Goal: Information Seeking & Learning: Learn about a topic

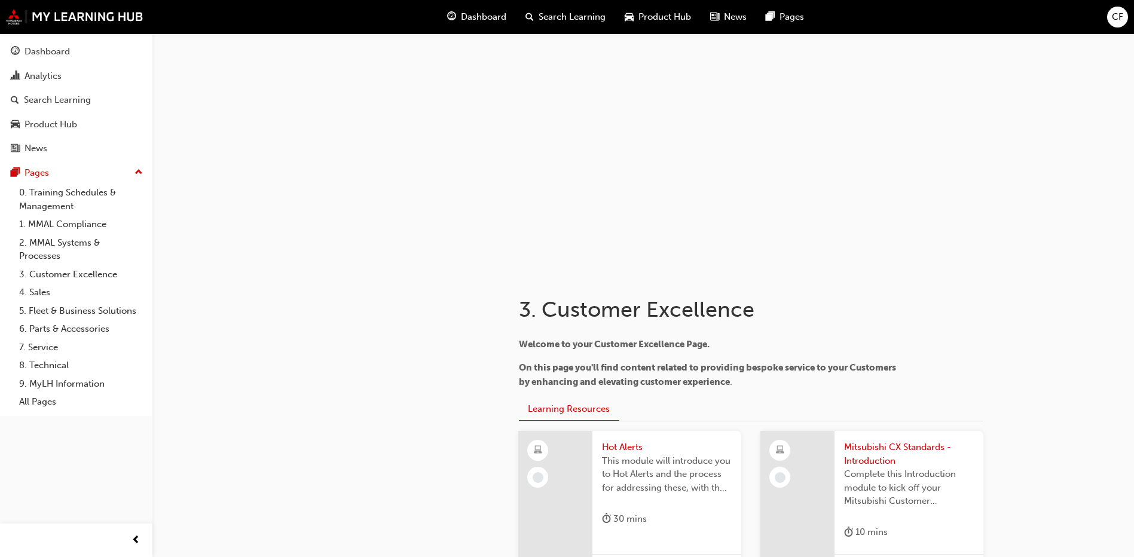
click at [853, 491] on span "Complete this Introduction module to kick off your Mitsubishi Customer Excellen…" at bounding box center [909, 488] width 130 height 41
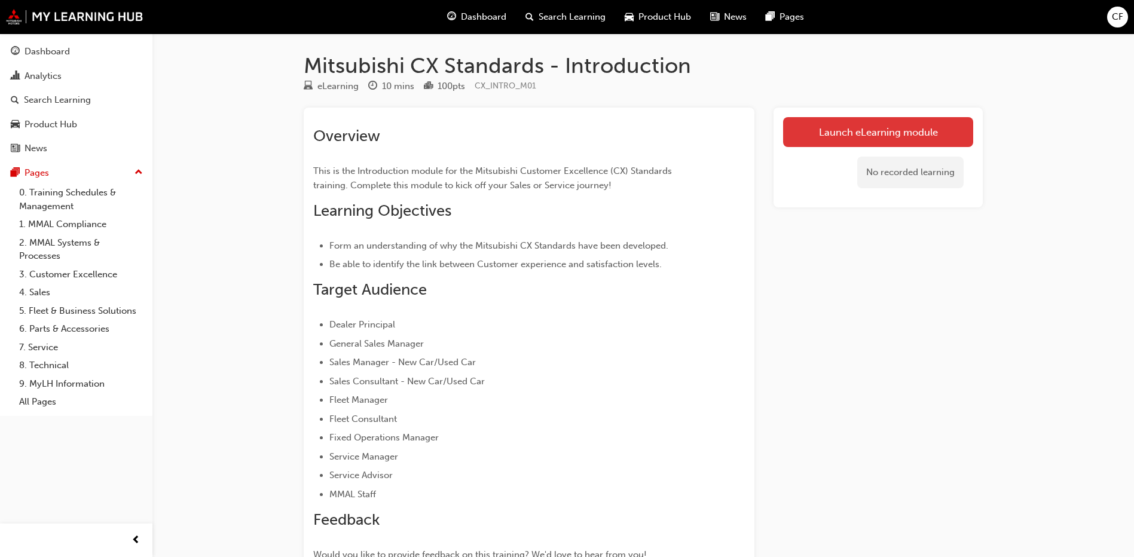
click at [862, 130] on link "Launch eLearning module" at bounding box center [878, 132] width 190 height 30
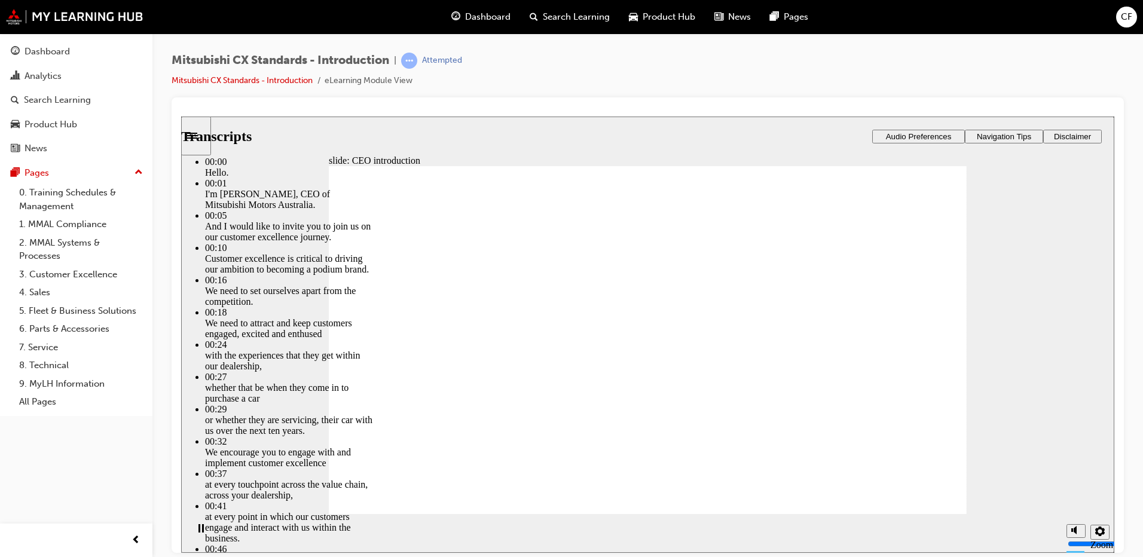
type input "155"
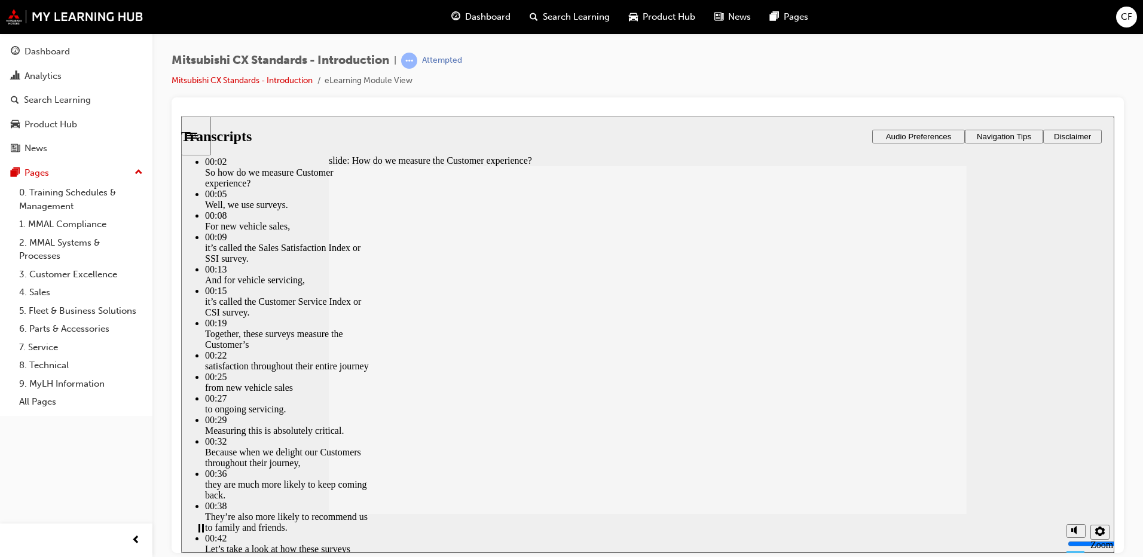
type input "187"
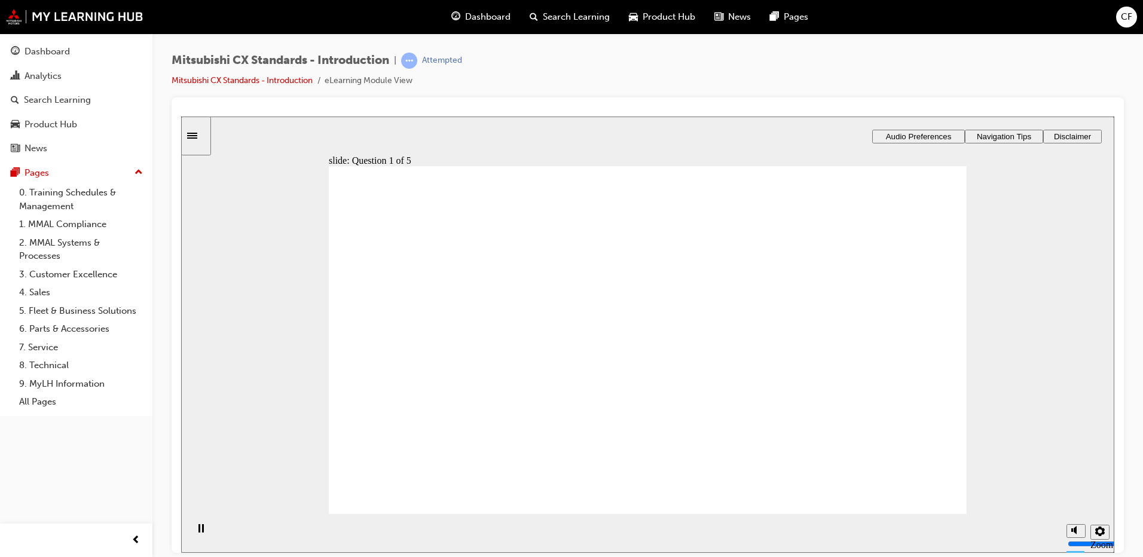
radio input "true"
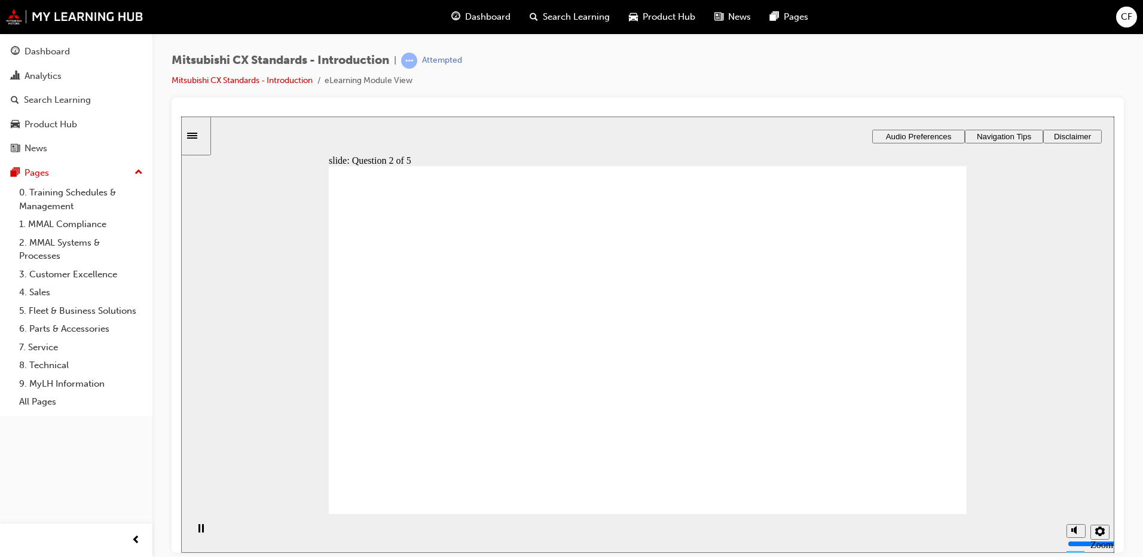
radio input "true"
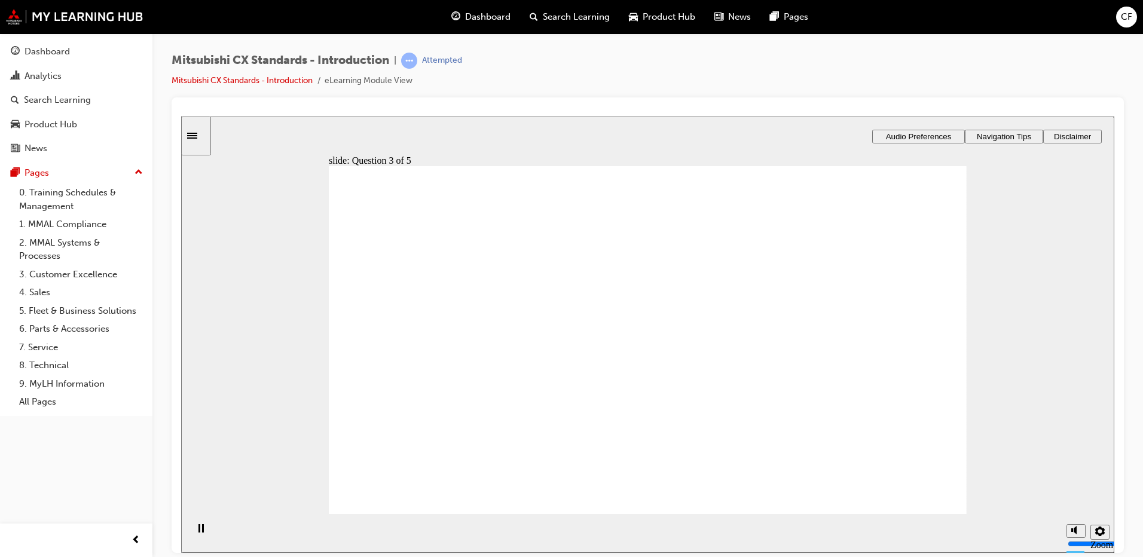
radio input "true"
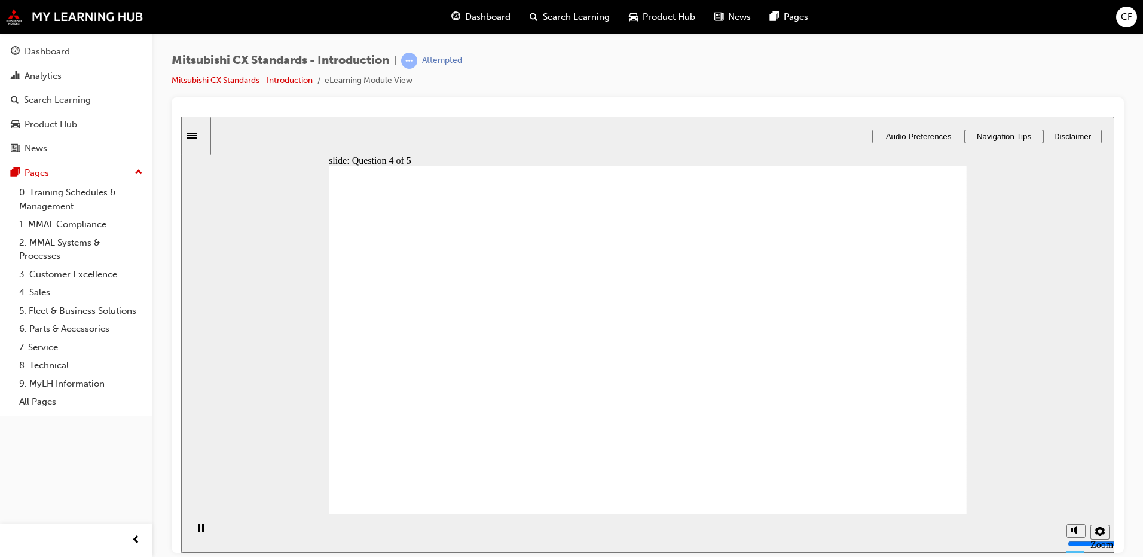
radio input "true"
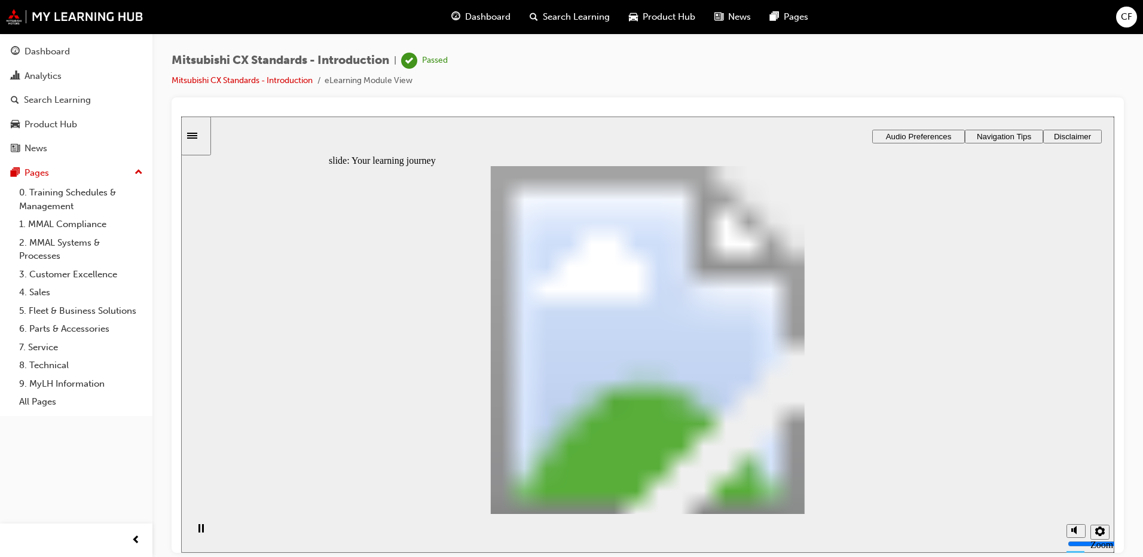
click at [197, 137] on icon "Sidebar Toggle" at bounding box center [192, 135] width 10 height 6
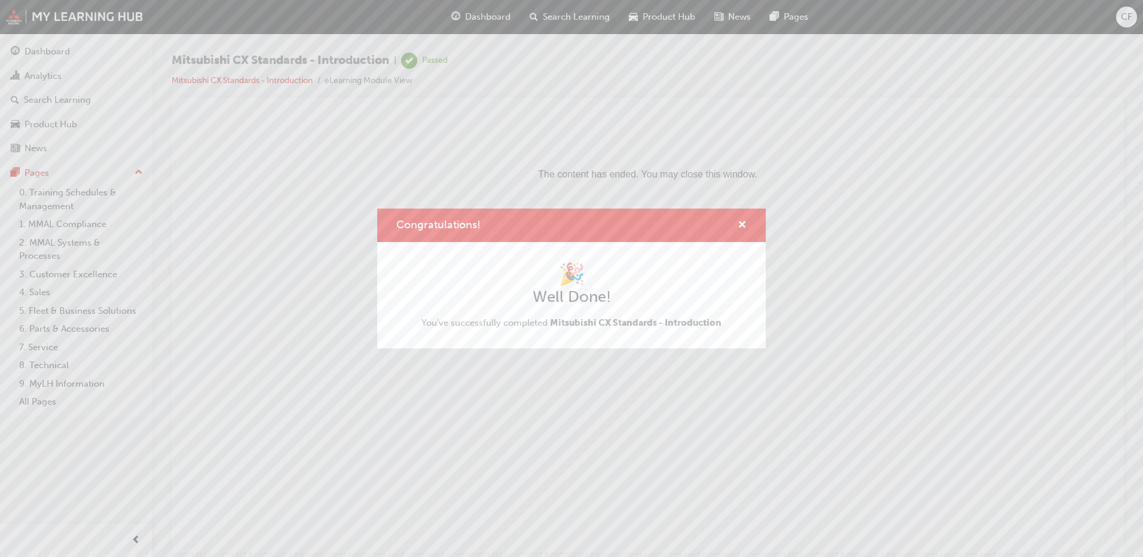
click at [70, 272] on div "Congratulations! 🎉 Well Done! You've successfully completed Mitsubishi CX Stand…" at bounding box center [571, 278] width 1143 height 557
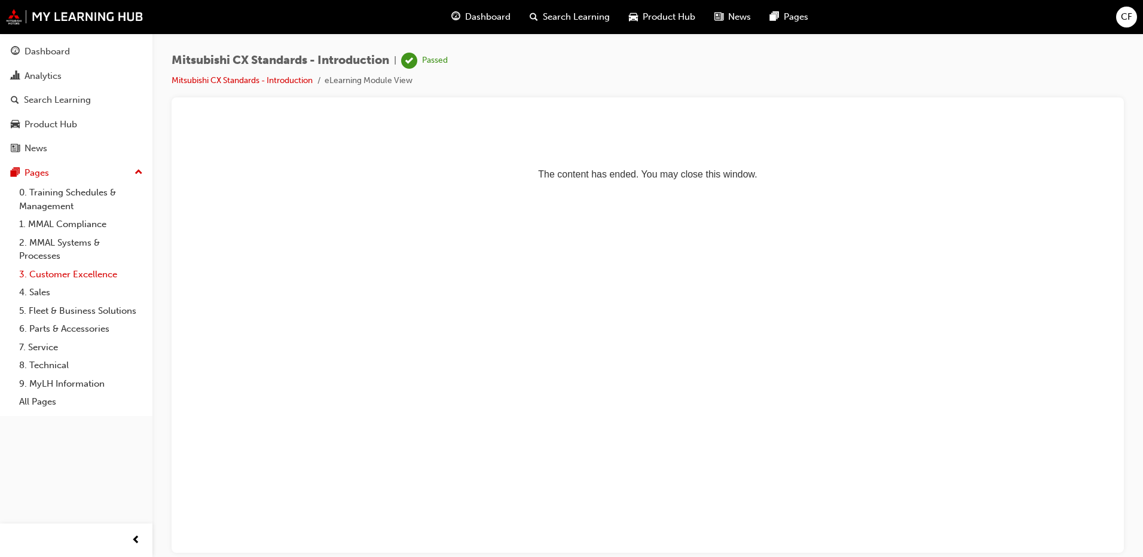
click at [69, 273] on link "3. Customer Excellence" at bounding box center [80, 274] width 133 height 19
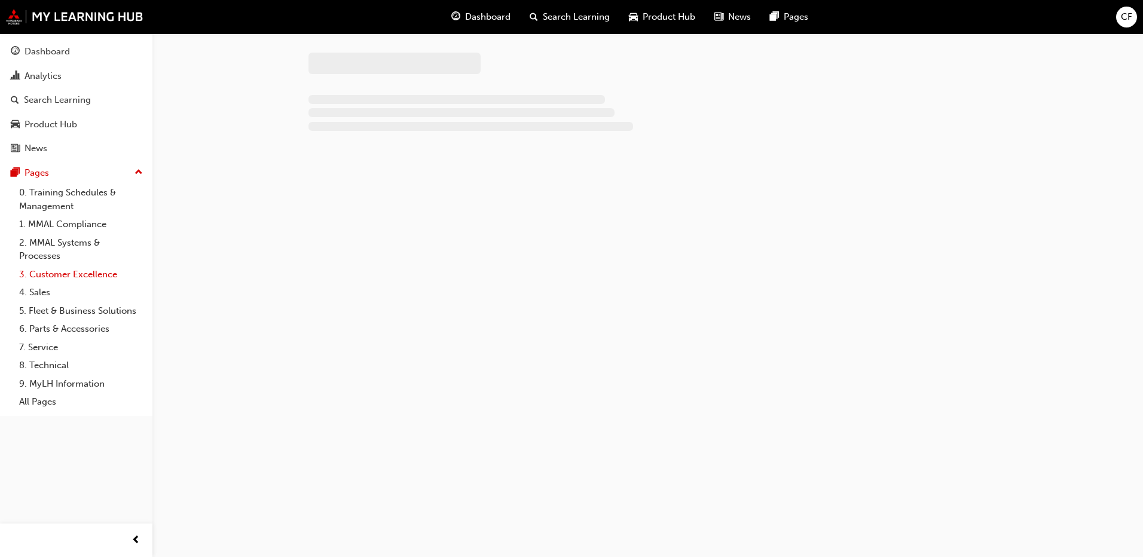
click at [69, 273] on link "3. Customer Excellence" at bounding box center [80, 274] width 133 height 19
